Goal: Information Seeking & Learning: Learn about a topic

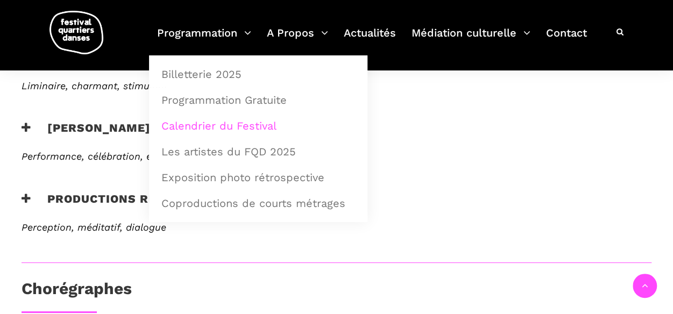
click at [216, 124] on link "Calendrier du Festival" at bounding box center [258, 125] width 206 height 25
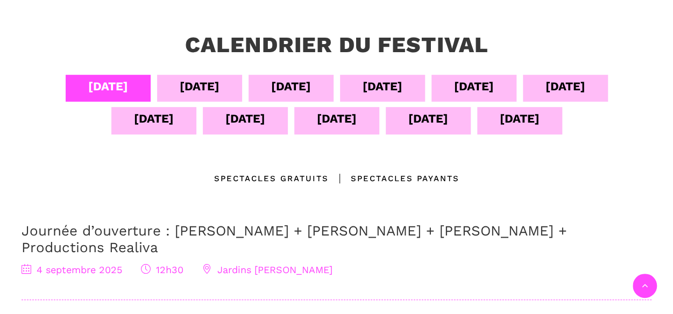
scroll to position [242, 0]
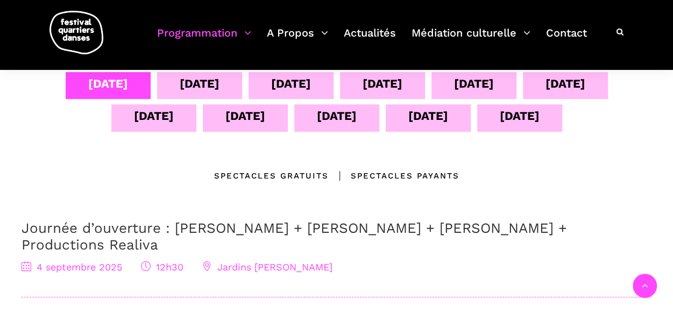
click at [281, 175] on div "Spectacles gratuits" at bounding box center [271, 175] width 115 height 13
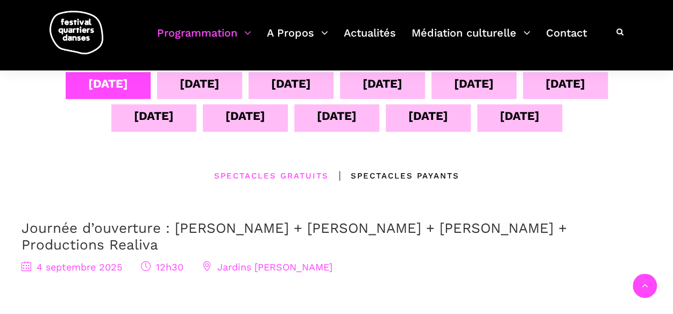
click at [281, 175] on div "Spectacles gratuits" at bounding box center [271, 175] width 115 height 13
